Goal: Information Seeking & Learning: Learn about a topic

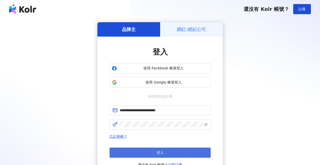
click at [175, 153] on button "登入" at bounding box center [160, 153] width 101 height 10
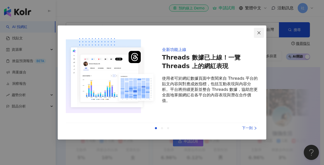
click at [260, 33] on icon "close" at bounding box center [259, 33] width 4 height 4
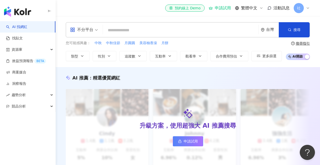
click at [125, 28] on input "search" at bounding box center [181, 31] width 152 height 10
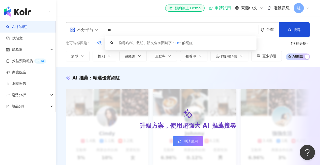
type input "*"
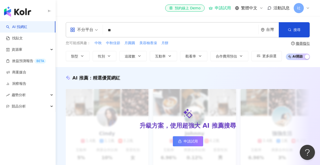
type input "**"
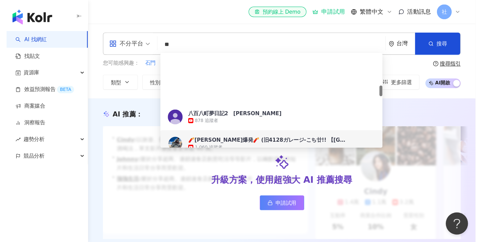
scroll to position [192, 0]
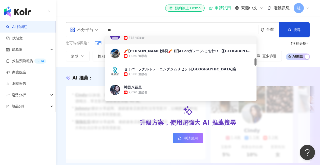
click at [205, 30] on input "**" at bounding box center [181, 31] width 152 height 10
click at [292, 30] on button "搜尋" at bounding box center [294, 29] width 31 height 15
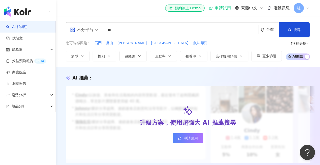
click at [292, 30] on button "搜尋" at bounding box center [294, 29] width 31 height 15
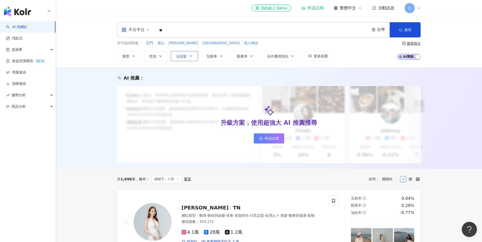
click at [189, 57] on icon "button" at bounding box center [191, 56] width 4 height 4
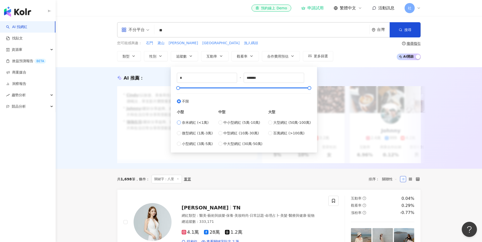
type input "****"
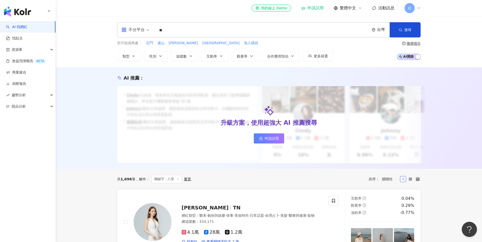
click at [113, 110] on div "AI 推薦 ： 升級方案，使用超強大 AI 推薦搜尋 申請試用 • Cindy : 以旅遊、美食和生活風格的內容而受歡迎，最近發布了超商隱藏調酒喝法，單支影片…" at bounding box center [269, 119] width 324 height 89
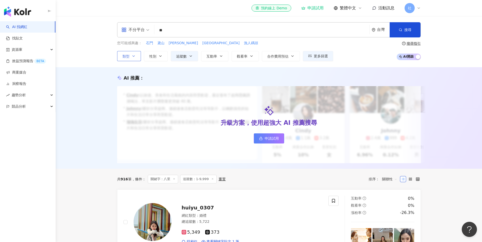
click at [133, 57] on icon "button" at bounding box center [134, 56] width 4 height 4
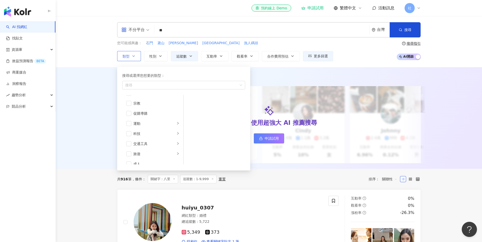
scroll to position [170, 0]
click at [129, 154] on span "button" at bounding box center [128, 153] width 5 height 5
click at [129, 99] on span "button" at bounding box center [128, 99] width 5 height 5
click at [88, 149] on div "AI 推薦 ： 升級方案，使用超強大 AI 推薦搜尋 申請試用 • Cindy : 以旅遊、美食和生活風格的內容而受歡迎，最近發布了超商隱藏調酒喝法，單支影片…" at bounding box center [269, 118] width 426 height 102
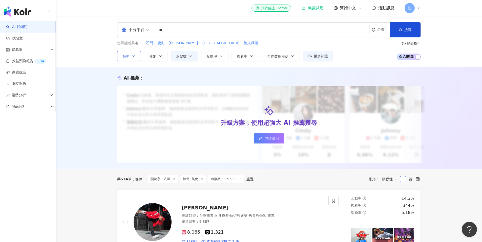
click at [132, 55] on icon "button" at bounding box center [134, 56] width 4 height 4
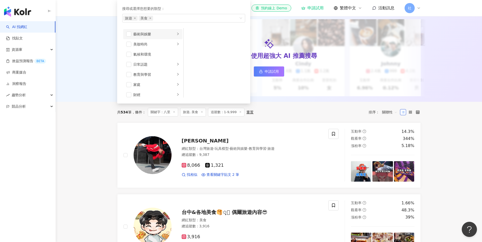
click at [154, 34] on div "藝術與娛樂" at bounding box center [154, 34] width 42 height 6
click at [96, 51] on div "AI 推薦 ： 升級方案，使用超強大 AI 推薦搜尋 申請試用 • Cindy : 以旅遊、美食和生活風格的內容而受歡迎，最近發布了超商隱藏調酒喝法，單支影片…" at bounding box center [269, 51] width 426 height 102
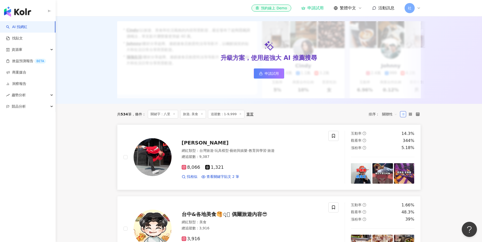
scroll to position [80, 0]
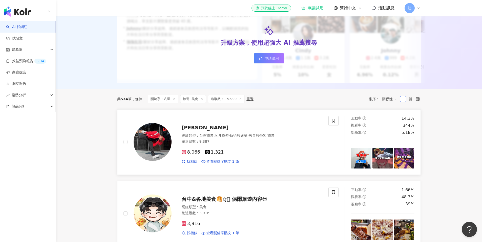
click at [158, 145] on img at bounding box center [153, 142] width 38 height 38
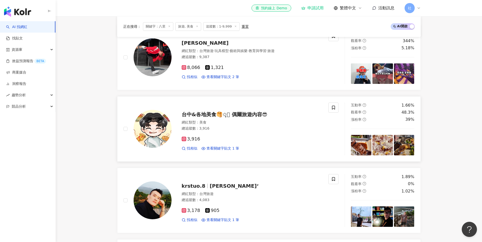
click at [236, 118] on span "台中&各地美食🥞✩̣̣̣̣̣ͯ 偶爾旅遊內容😎" at bounding box center [225, 115] width 86 height 6
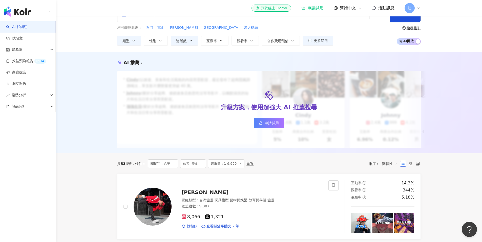
scroll to position [0, 0]
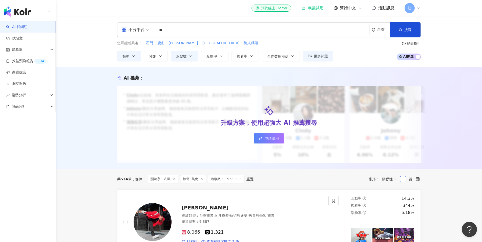
click at [187, 30] on input "**" at bounding box center [261, 31] width 211 height 10
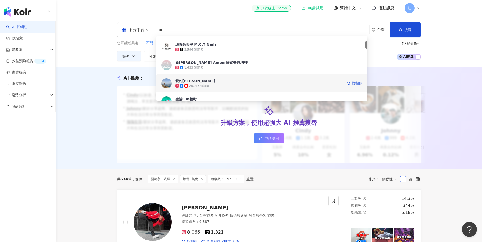
scroll to position [44, 0]
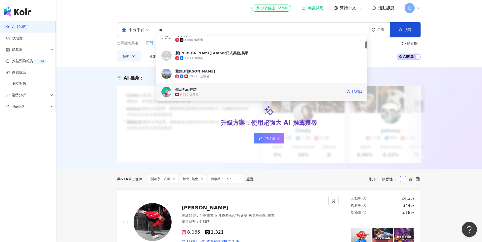
click at [166, 91] on img at bounding box center [166, 92] width 10 height 10
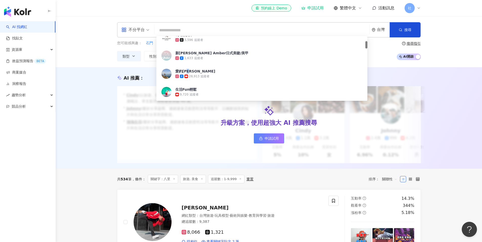
click at [184, 73] on div "AI 推薦 ： 升級方案，使用超強大 AI 推薦搜尋 申請試用 • Cindy : 以旅遊、美食和生活風格的內容而受歡迎，最近發布了超商隱藏調酒喝法，單支影片…" at bounding box center [269, 118] width 426 height 102
click at [168, 73] on div "AI 推薦 ： 升級方案，使用超強大 AI 推薦搜尋 申請試用 • Cindy : 以旅遊、美食和生活風格的內容而受歡迎，最近發布了超商隱藏調酒喝法，單支影片…" at bounding box center [269, 118] width 426 height 102
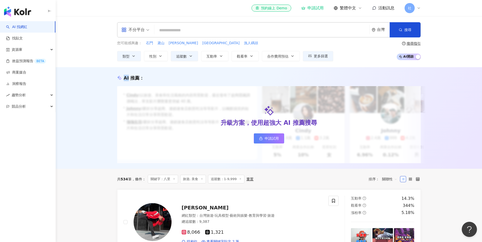
click at [173, 28] on input "search" at bounding box center [261, 31] width 211 height 10
click at [200, 32] on input "search" at bounding box center [261, 31] width 211 height 10
click at [202, 30] on input "search" at bounding box center [261, 31] width 211 height 10
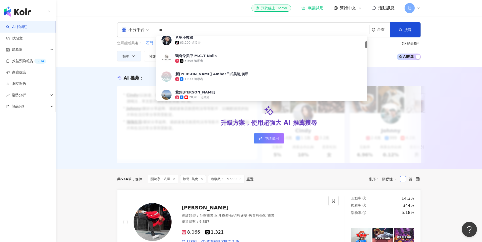
type input "*"
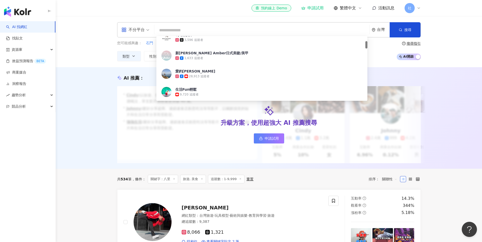
click at [212, 30] on input "search" at bounding box center [261, 31] width 211 height 10
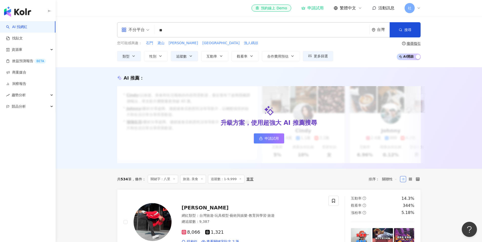
type input "*"
click at [183, 30] on input "search" at bounding box center [261, 31] width 211 height 10
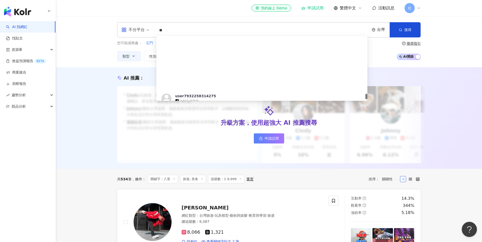
scroll to position [663, 0]
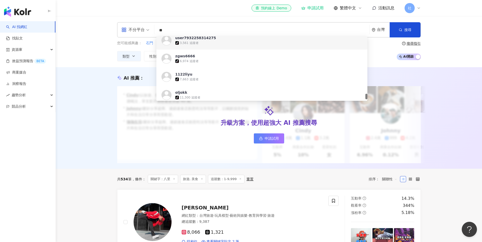
click at [172, 29] on input "**" at bounding box center [261, 31] width 211 height 10
type input "*"
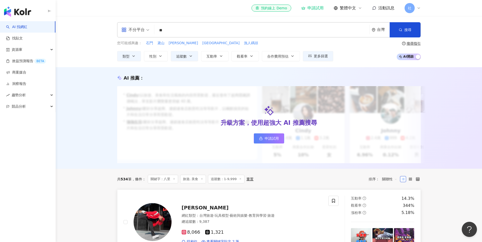
scroll to position [0, 0]
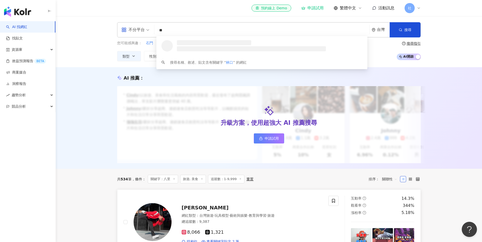
type input "**"
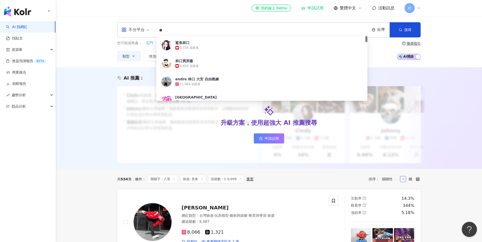
click at [92, 65] on div "不分平台 ** 台灣 搜尋 58419e69-c44e-49e6-ab08-20e2a89ed440 鲨鱼林口 3,730 追蹤者 林口買房趣 4,850 追…" at bounding box center [269, 41] width 426 height 51
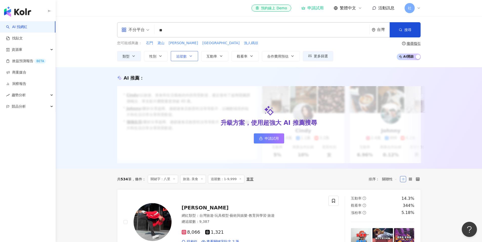
click at [191, 57] on icon "button" at bounding box center [191, 56] width 4 height 4
click at [190, 54] on icon "button" at bounding box center [191, 56] width 4 height 4
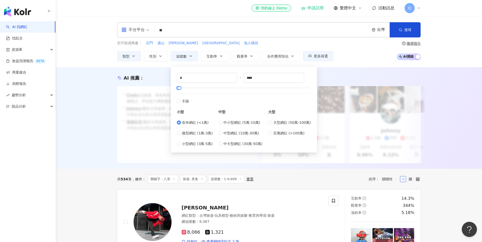
click at [113, 126] on div "AI 推薦 ： 升級方案，使用超強大 AI 推薦搜尋 申請試用 • Cindy : 以旅遊、美食和生活風格的內容而受歡迎，最近發布了超商隱藏調酒喝法，單支影片…" at bounding box center [269, 119] width 324 height 89
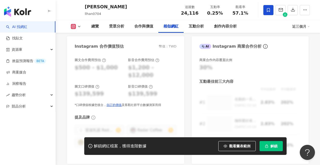
scroll to position [883, 0]
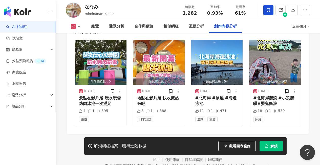
scroll to position [1574, 0]
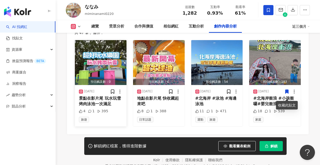
click at [96, 102] on div "景點在影片尾 玩水玩雪烤肉泳池一次滿足" at bounding box center [101, 101] width 44 height 11
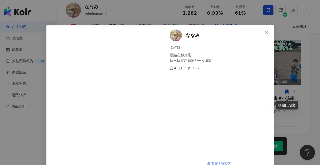
click at [223, 162] on link "查看原始貼文" at bounding box center [219, 164] width 24 height 5
click at [265, 33] on icon "close" at bounding box center [267, 33] width 4 height 4
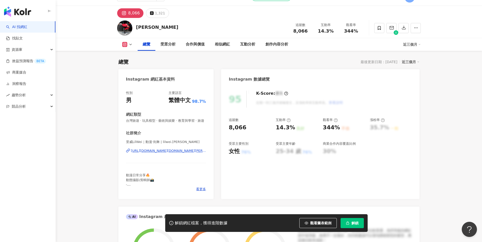
scroll to position [87, 0]
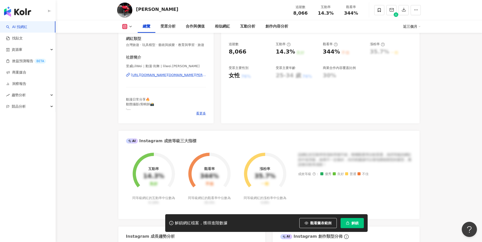
click at [170, 74] on div "[URL][DOMAIN_NAME][DOMAIN_NAME][PERSON_NAME]" at bounding box center [168, 75] width 75 height 5
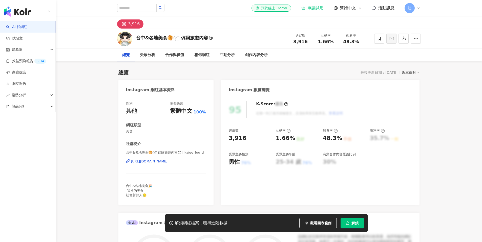
scroll to position [359, 0]
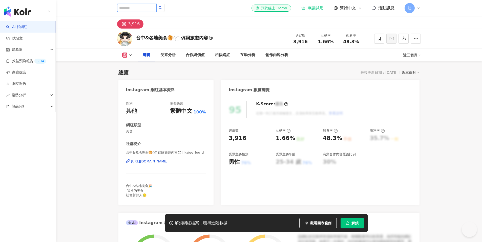
scroll to position [0, 0]
type input "*"
click at [127, 8] on input "search" at bounding box center [136, 8] width 39 height 8
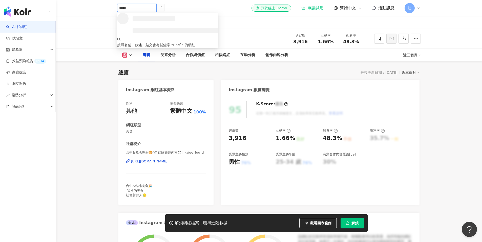
type input "******"
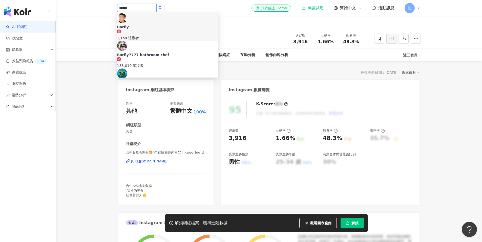
click at [127, 20] on img at bounding box center [122, 18] width 10 height 10
